Goal: Transaction & Acquisition: Purchase product/service

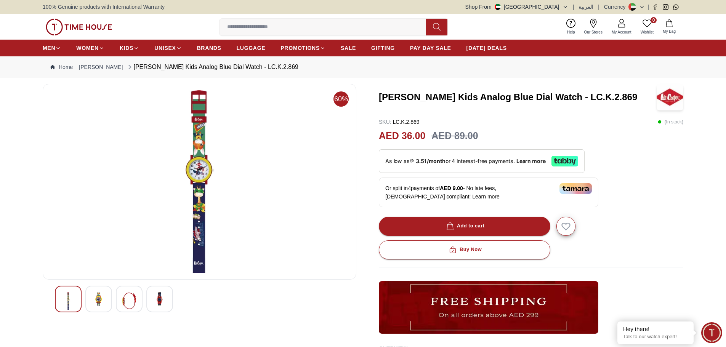
click at [160, 300] on img at bounding box center [160, 299] width 14 height 14
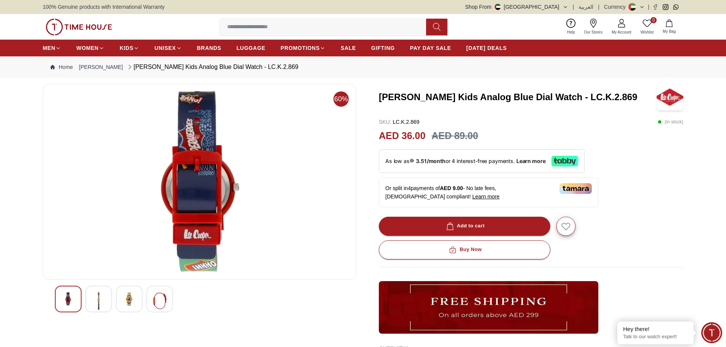
click at [132, 301] on img at bounding box center [129, 299] width 14 height 14
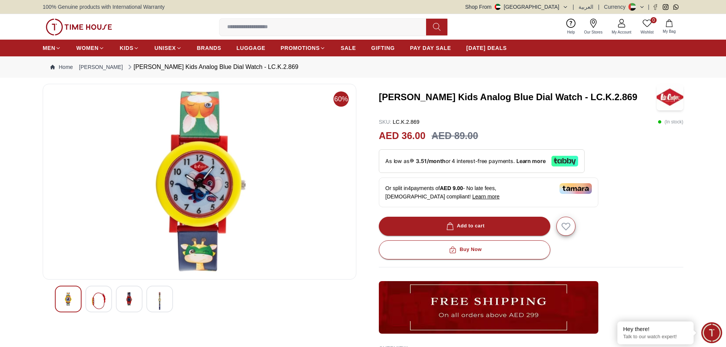
click at [100, 298] on img at bounding box center [99, 301] width 14 height 18
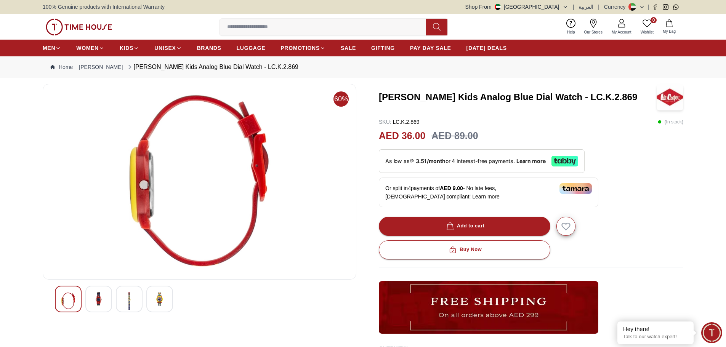
click at [71, 298] on img at bounding box center [68, 301] width 14 height 18
click at [131, 302] on img at bounding box center [129, 301] width 14 height 18
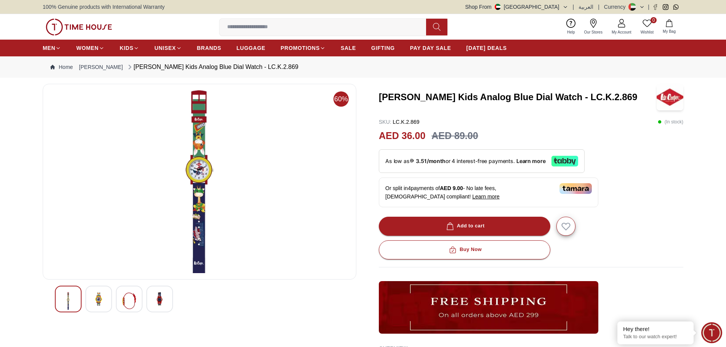
click at [204, 191] on img at bounding box center [199, 181] width 301 height 183
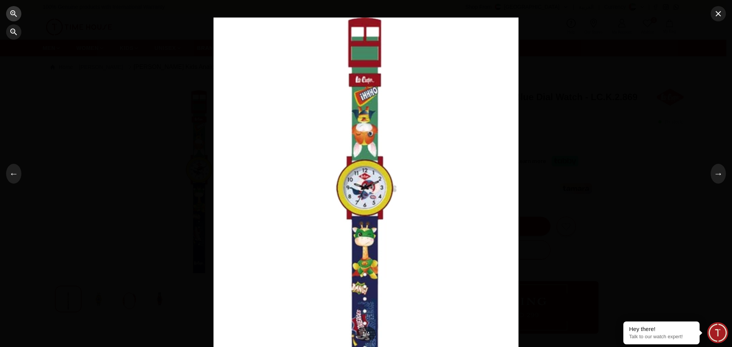
click at [12, 13] on icon "button" at bounding box center [13, 13] width 9 height 9
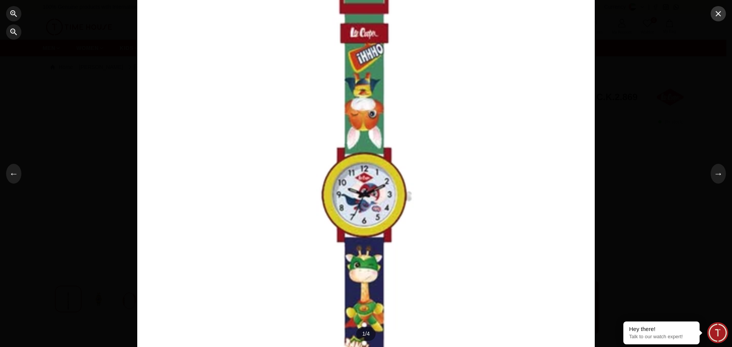
click at [721, 13] on icon "button" at bounding box center [718, 13] width 9 height 9
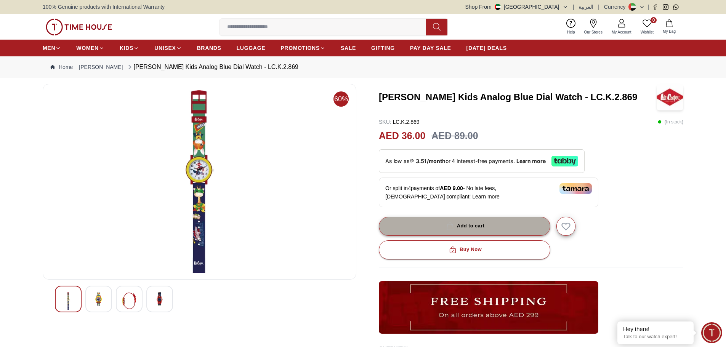
click at [464, 230] on div "Add to cart" at bounding box center [465, 226] width 40 height 9
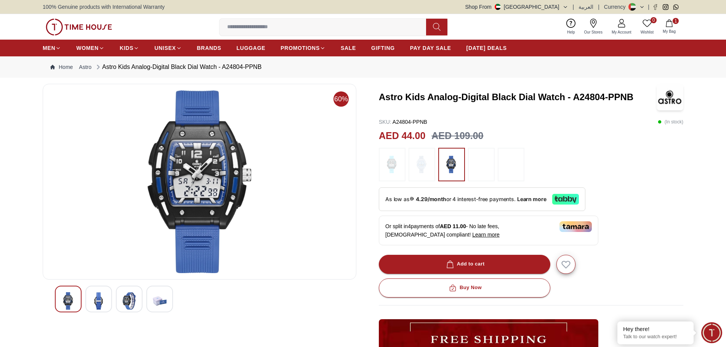
click at [102, 299] on img at bounding box center [99, 301] width 14 height 18
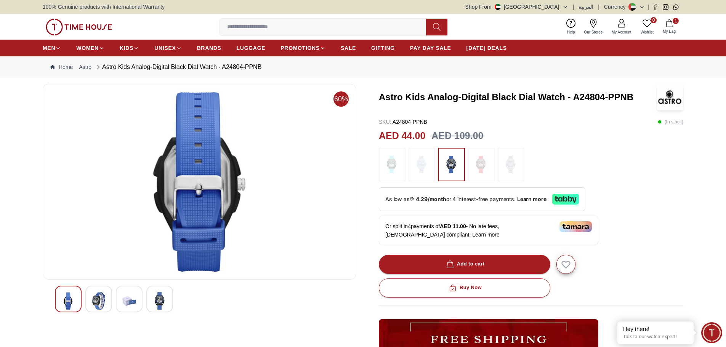
click at [131, 303] on img at bounding box center [129, 301] width 14 height 18
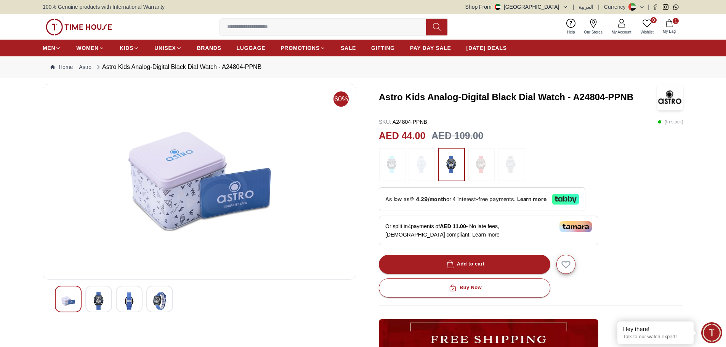
click at [160, 305] on img at bounding box center [160, 301] width 14 height 18
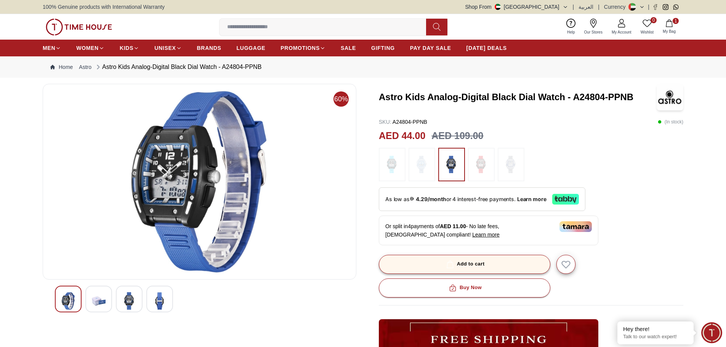
click at [459, 268] on div "Add to cart" at bounding box center [465, 264] width 40 height 9
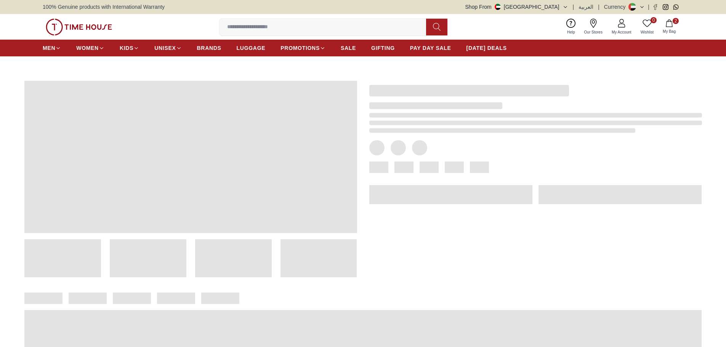
click at [239, 34] on input at bounding box center [326, 26] width 213 height 15
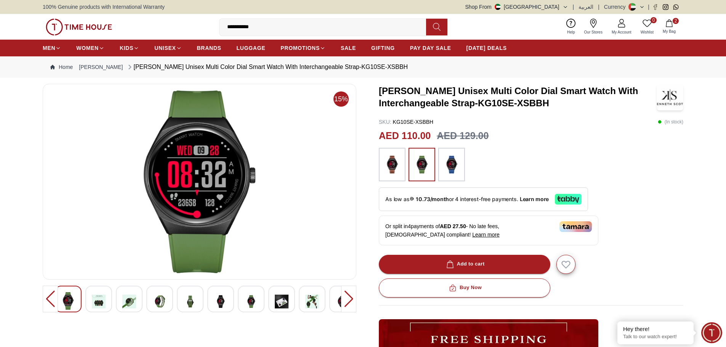
type input "**********"
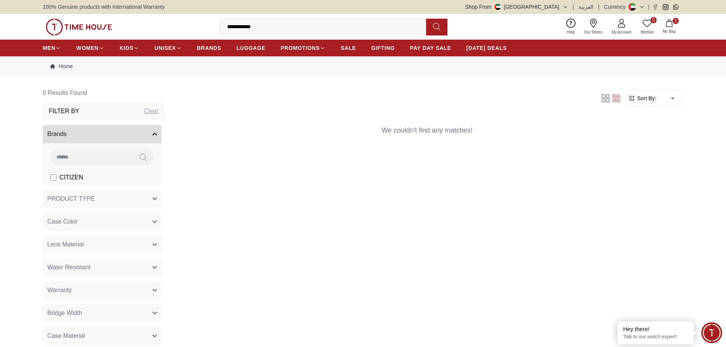
click at [272, 30] on input "**********" at bounding box center [326, 26] width 213 height 15
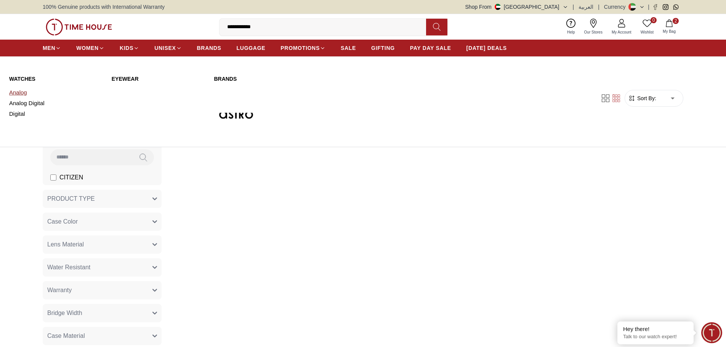
click at [26, 93] on link "Analog" at bounding box center [55, 92] width 93 height 11
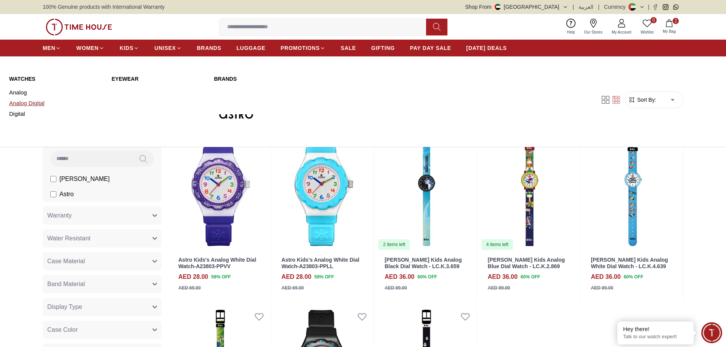
click at [40, 104] on link "Analog Digital" at bounding box center [55, 103] width 93 height 11
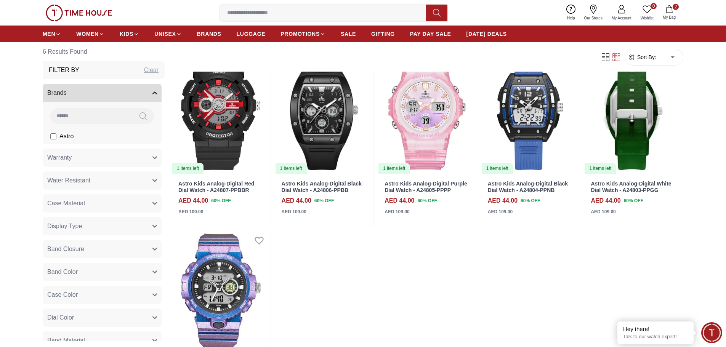
scroll to position [38, 0]
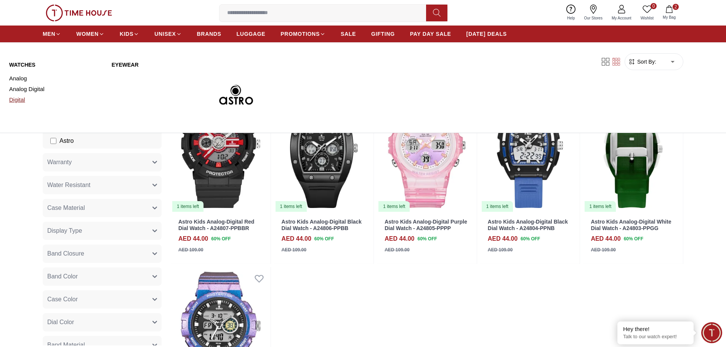
click at [22, 101] on link "Digital" at bounding box center [55, 100] width 93 height 11
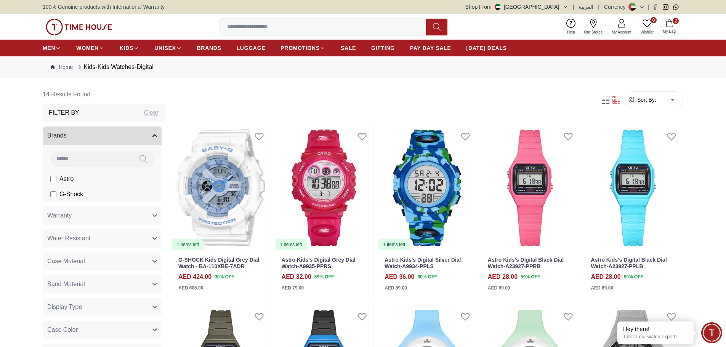
click at [670, 31] on span "My Bag" at bounding box center [669, 32] width 19 height 6
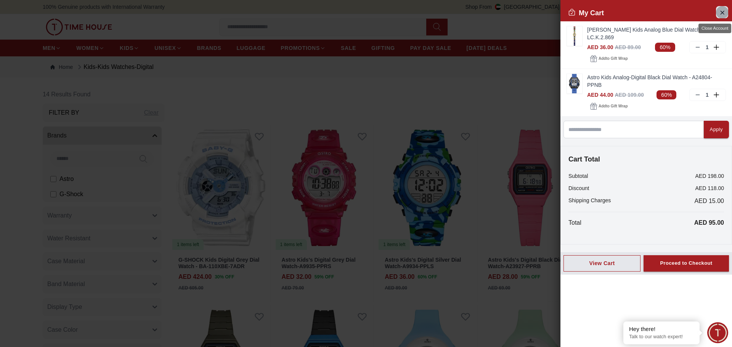
click at [718, 14] on button "Close Account" at bounding box center [722, 12] width 12 height 12
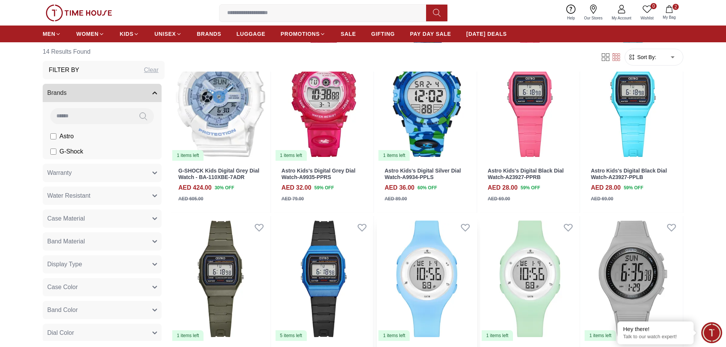
scroll to position [191, 0]
